Goal: Transaction & Acquisition: Purchase product/service

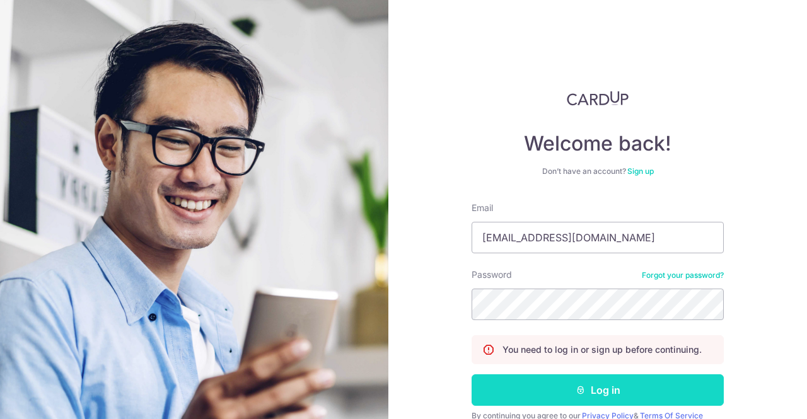
click at [587, 395] on button "Log in" at bounding box center [597, 390] width 252 height 32
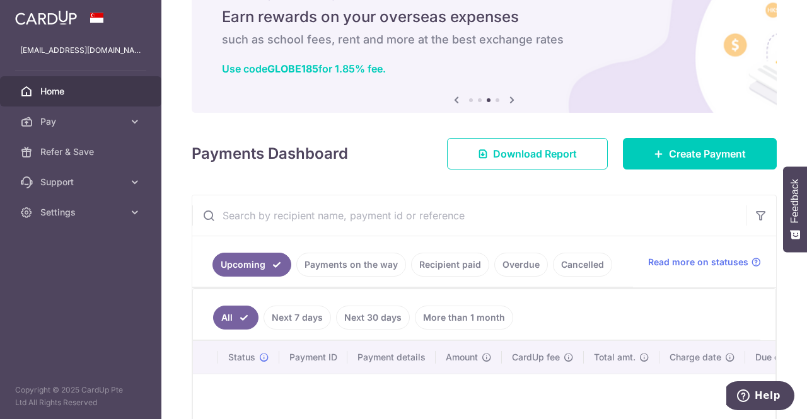
scroll to position [45, 0]
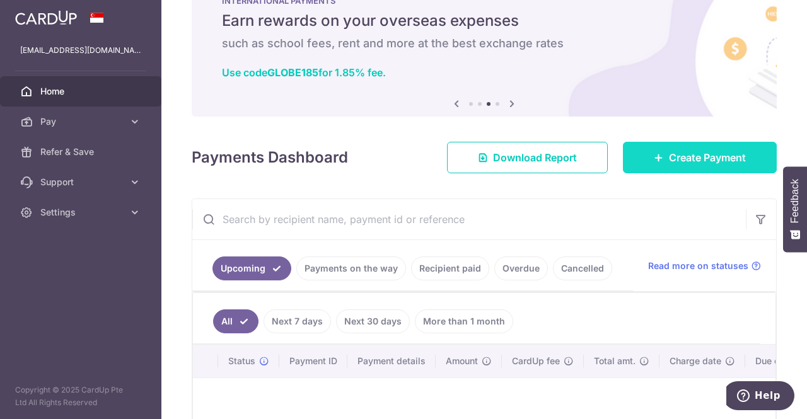
click at [678, 166] on link "Create Payment" at bounding box center [700, 158] width 154 height 32
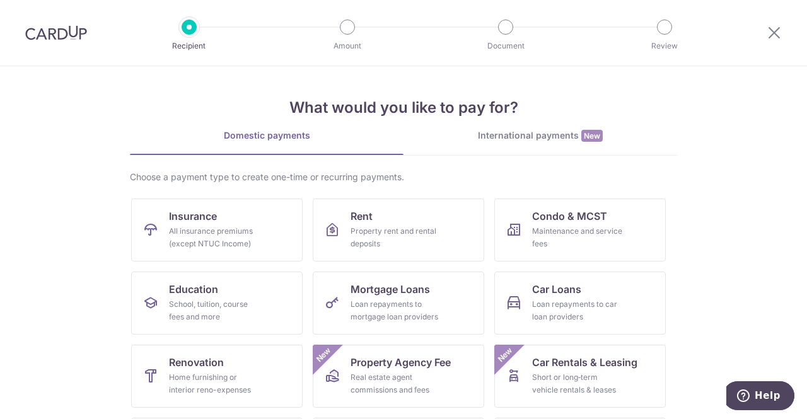
scroll to position [56, 0]
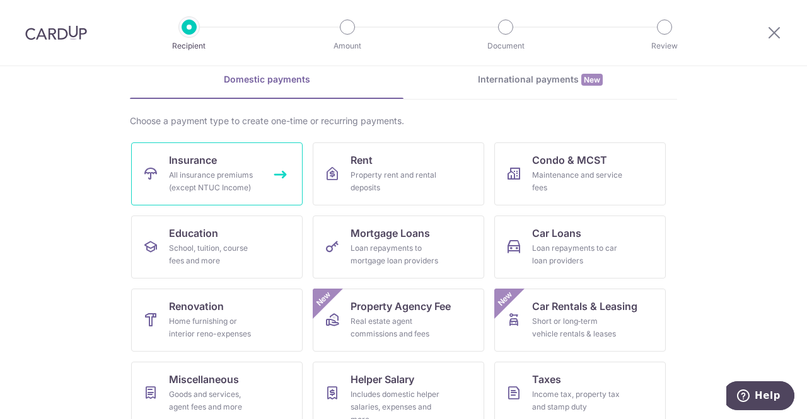
click at [216, 173] on div "All insurance premiums (except NTUC Income)" at bounding box center [214, 181] width 91 height 25
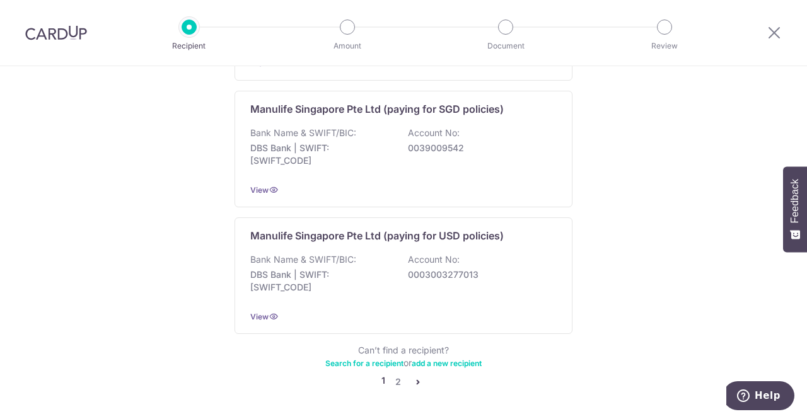
scroll to position [1294, 0]
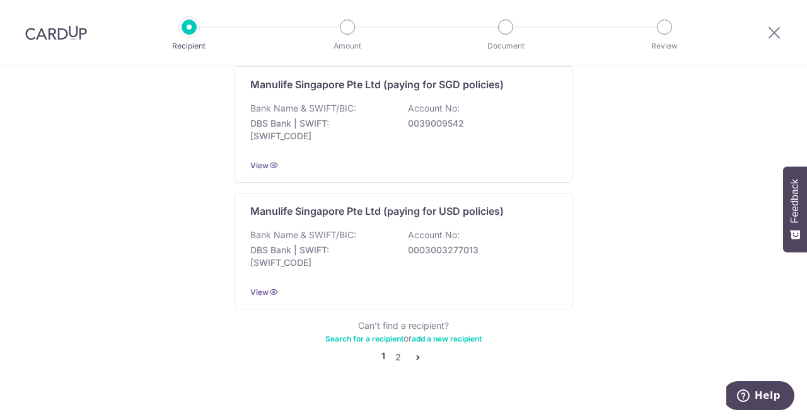
click at [415, 352] on icon "pager" at bounding box center [418, 357] width 10 height 10
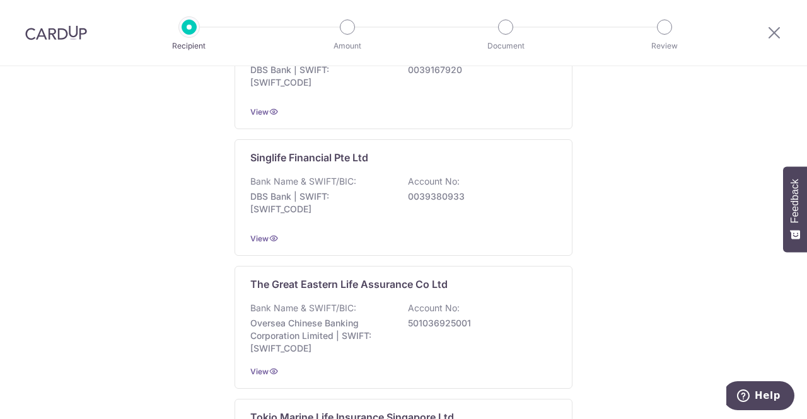
scroll to position [1083, 0]
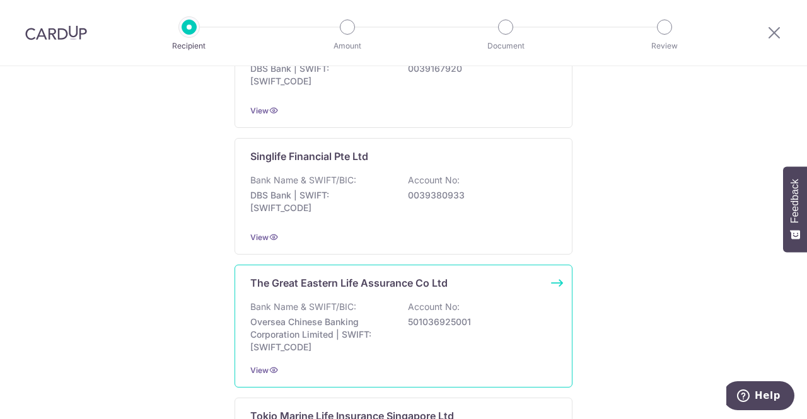
click at [520, 282] on div "The Great Eastern Life Assurance Co Ltd" at bounding box center [395, 282] width 291 height 15
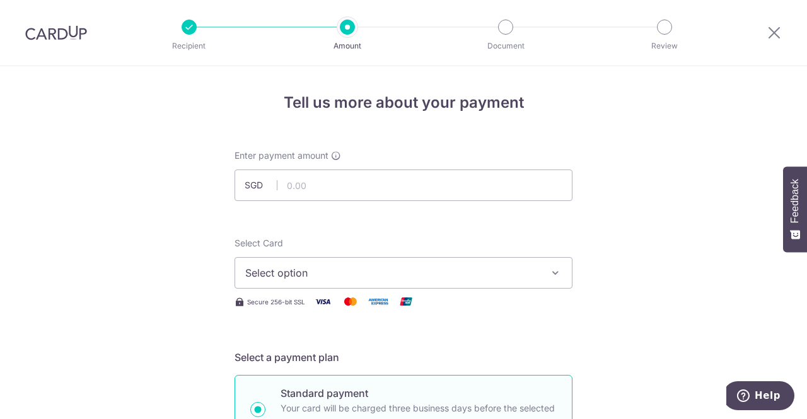
click at [554, 273] on icon "button" at bounding box center [555, 273] width 13 height 13
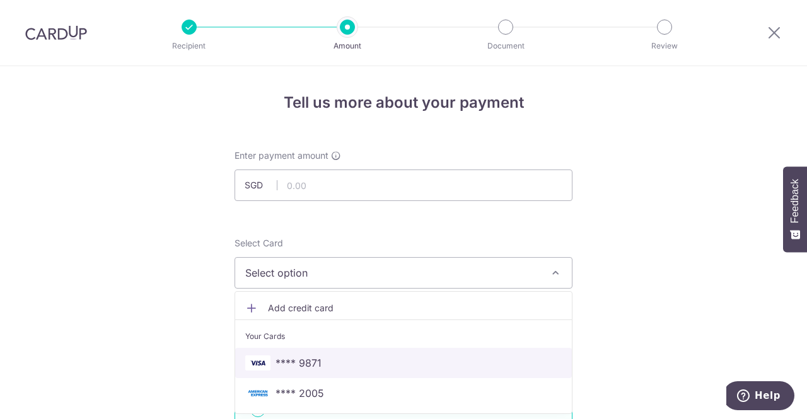
click at [349, 367] on span "**** 9871" at bounding box center [403, 362] width 316 height 15
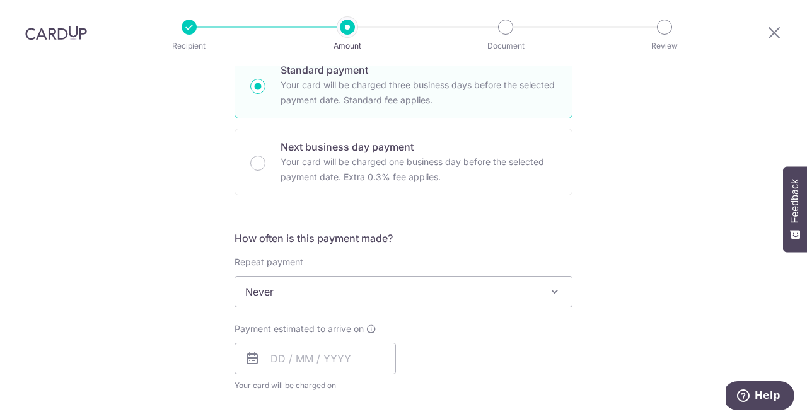
scroll to position [328, 0]
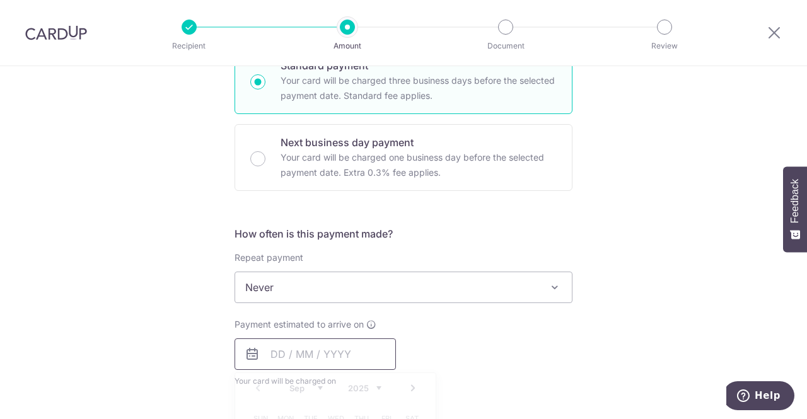
click at [362, 355] on input "text" at bounding box center [314, 354] width 161 height 32
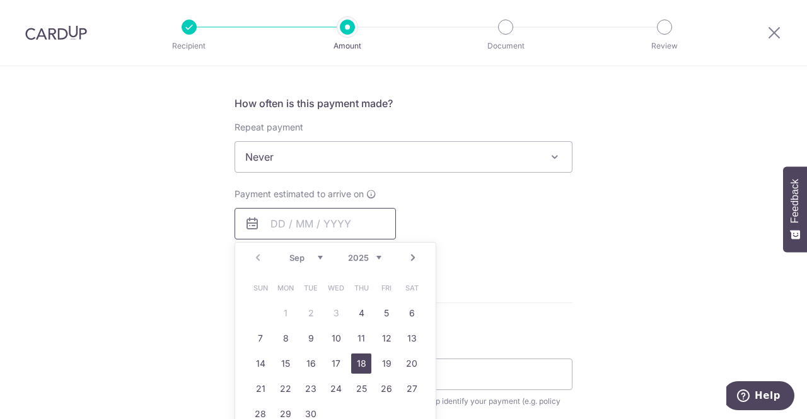
scroll to position [459, 0]
click at [354, 308] on link "4" at bounding box center [361, 312] width 20 height 20
type input "04/09/2025"
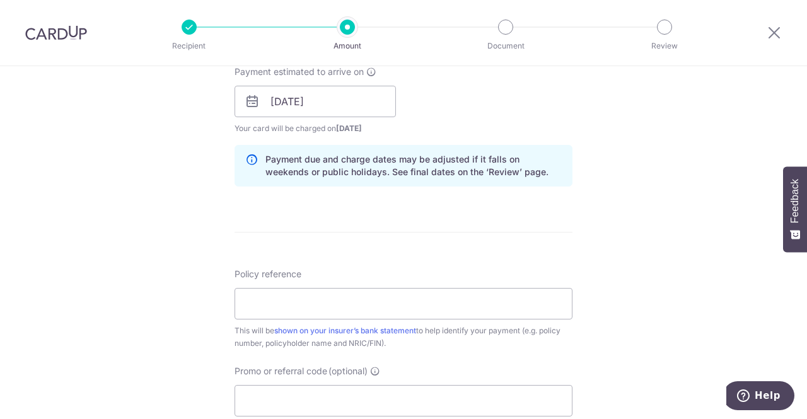
scroll to position [582, 0]
click at [314, 293] on input "Policy reference" at bounding box center [403, 302] width 338 height 32
drag, startPoint x: 314, startPoint y: 293, endPoint x: 603, endPoint y: 249, distance: 292.0
click at [603, 249] on div "Tell us more about your payment Enter payment amount SGD Select Card **** 9871 …" at bounding box center [403, 80] width 807 height 1192
click at [325, 299] on input "Policy reference" at bounding box center [403, 302] width 338 height 32
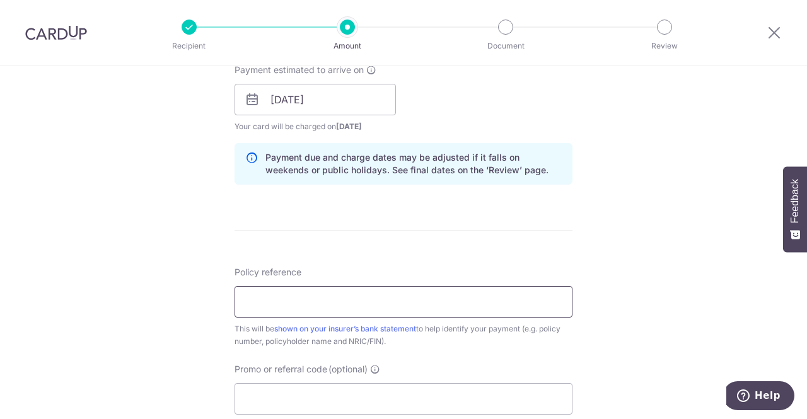
paste input "PN 0206356970"
click at [248, 301] on input "PN 0206356970" at bounding box center [403, 302] width 338 height 32
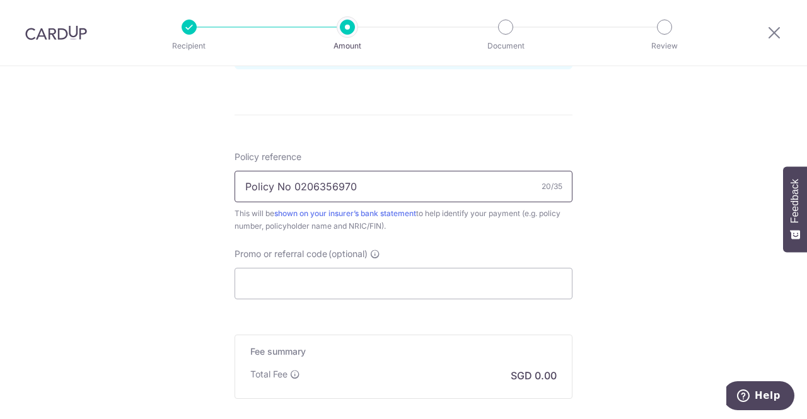
scroll to position [699, 0]
type input "Policy No 0206356970"
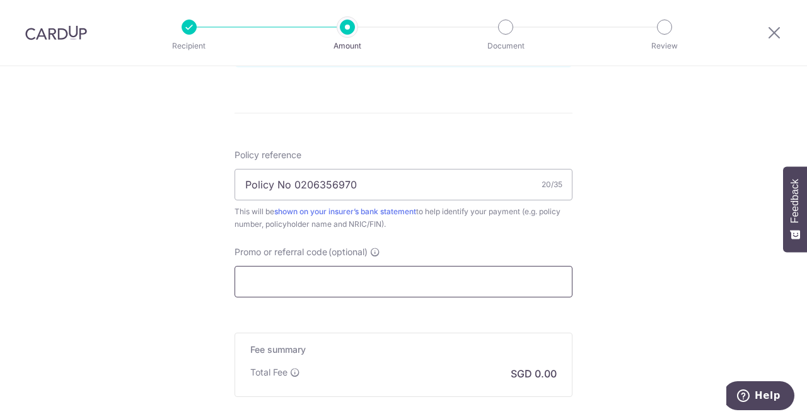
click at [478, 283] on input "Promo or referral code (optional)" at bounding box center [403, 282] width 338 height 32
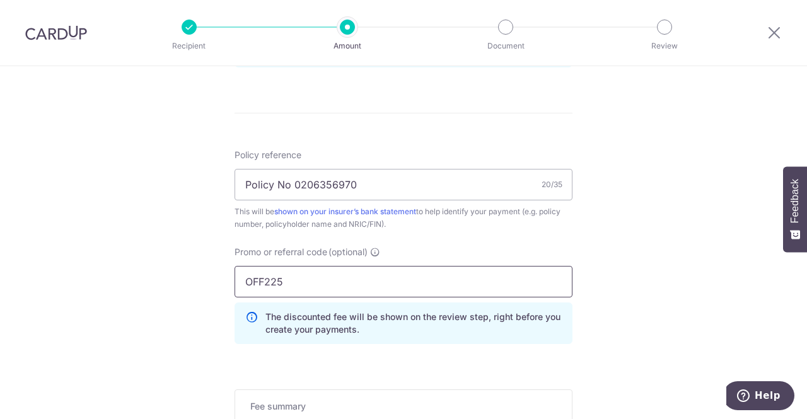
type input "OFF225"
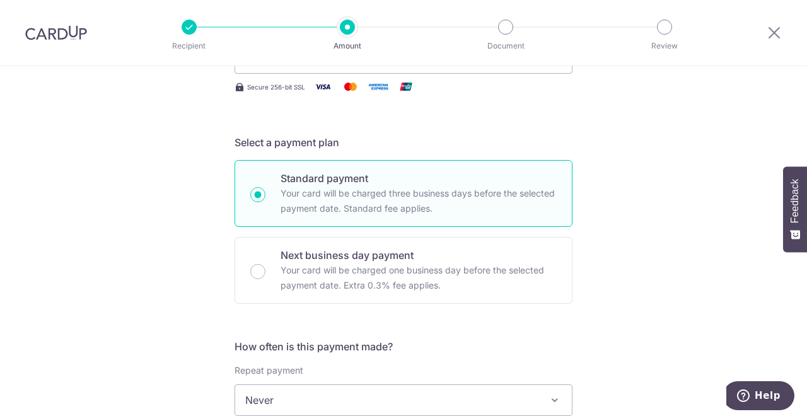
scroll to position [0, 0]
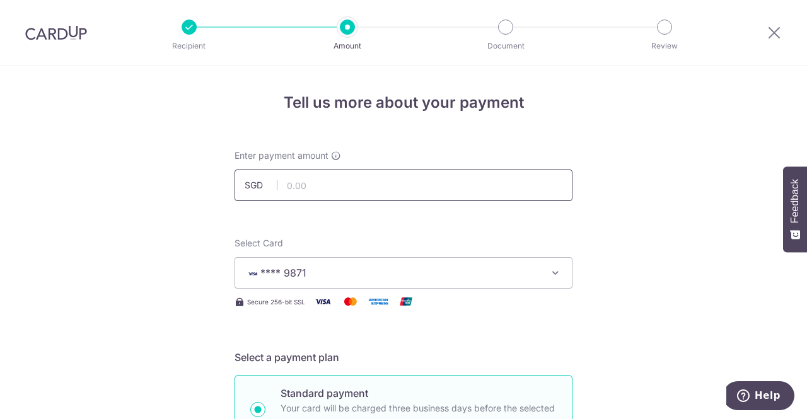
click at [338, 187] on input "text" at bounding box center [403, 186] width 338 height 32
paste input "$2456.75"
click at [289, 185] on input "$2456.75" at bounding box center [403, 186] width 338 height 32
type input "2,456.75"
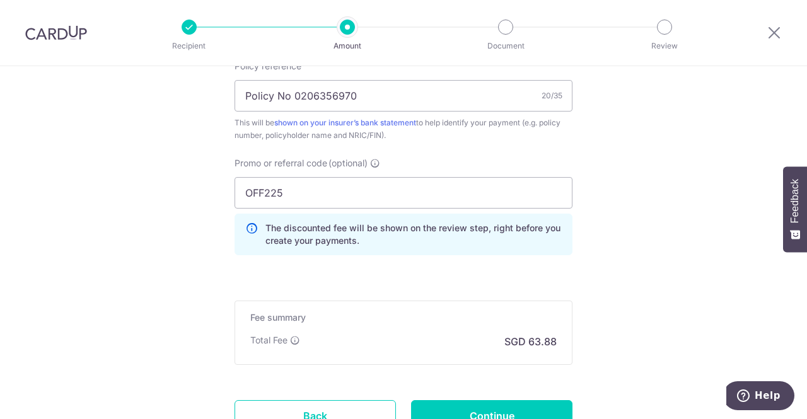
scroll to position [892, 0]
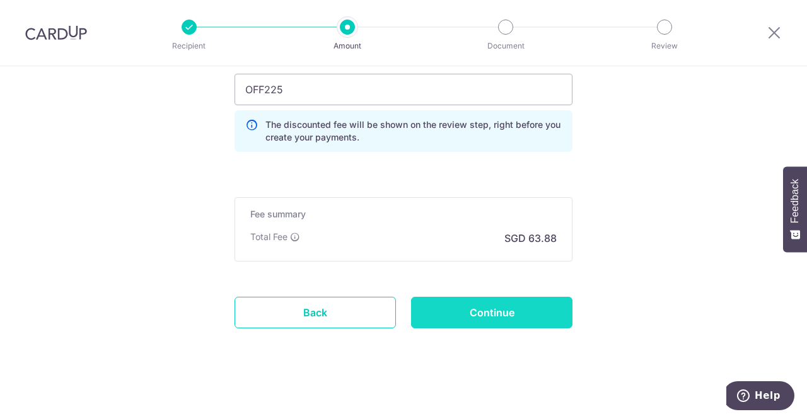
click at [494, 314] on input "Continue" at bounding box center [491, 313] width 161 height 32
type input "Create Schedule"
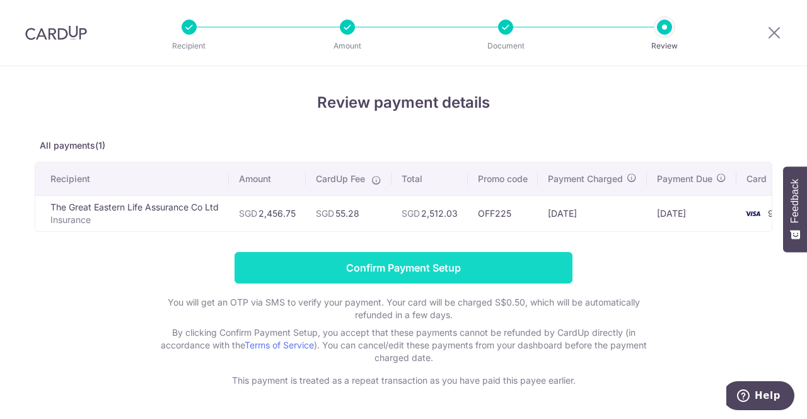
click at [460, 275] on input "Confirm Payment Setup" at bounding box center [403, 268] width 338 height 32
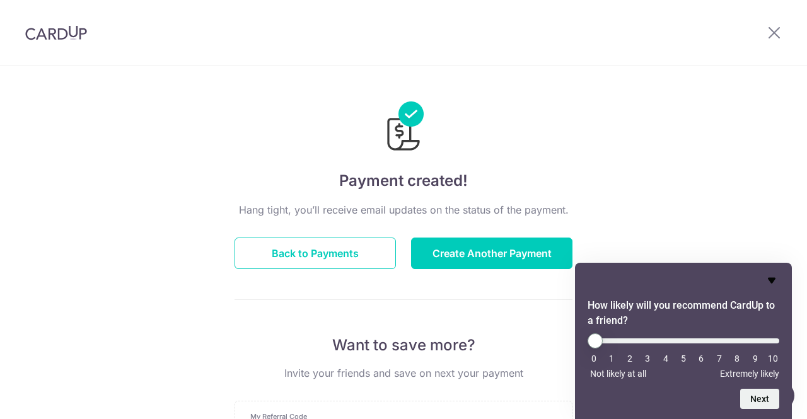
click at [773, 282] on icon "Hide survey" at bounding box center [771, 280] width 15 height 15
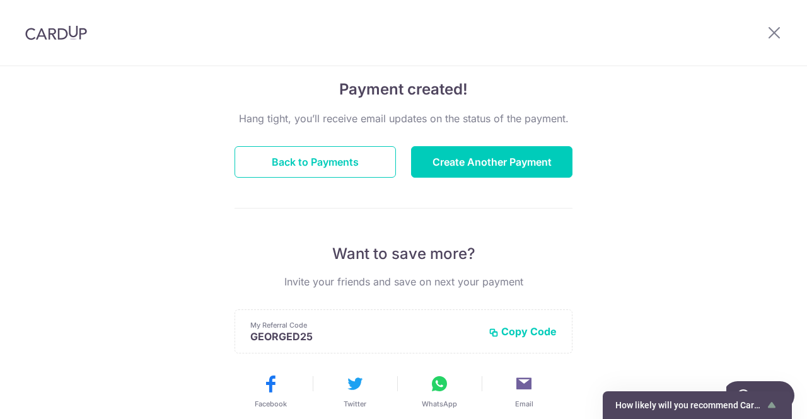
click at [681, 273] on div "Payment created! Hang tight, you’ll receive email updates on the status of the …" at bounding box center [403, 311] width 807 height 673
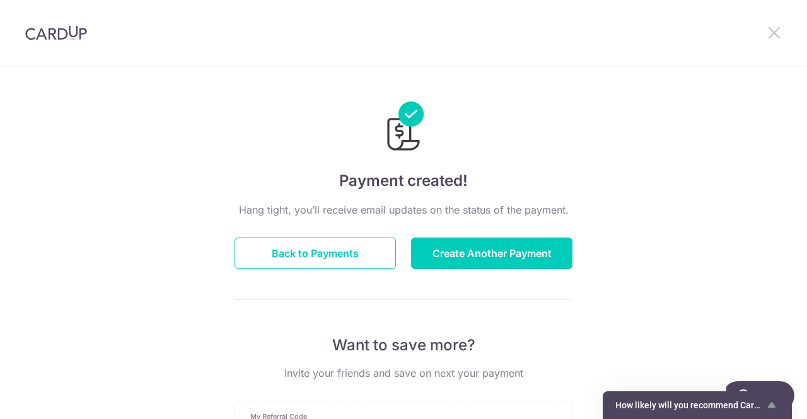
click at [774, 36] on icon at bounding box center [773, 33] width 15 height 16
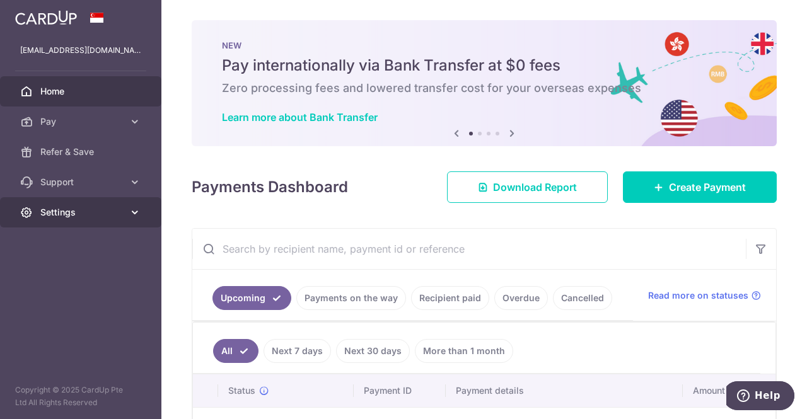
click at [139, 214] on icon at bounding box center [135, 212] width 13 height 13
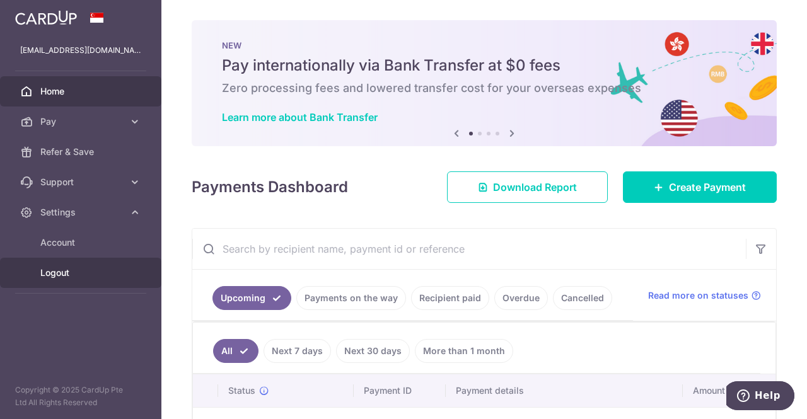
click at [100, 267] on span "Logout" at bounding box center [81, 273] width 83 height 13
